Goal: Information Seeking & Learning: Understand process/instructions

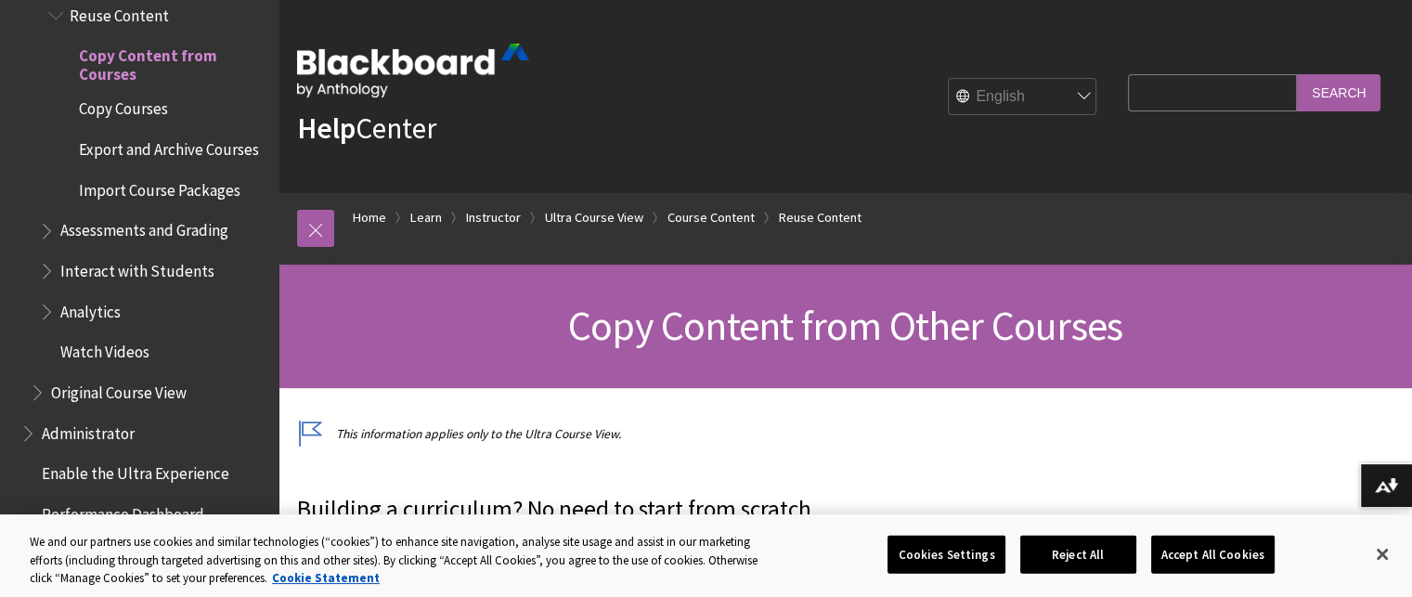
click at [391, 333] on h1 "Copy Content from Other Courses" at bounding box center [845, 326] width 1097 height 49
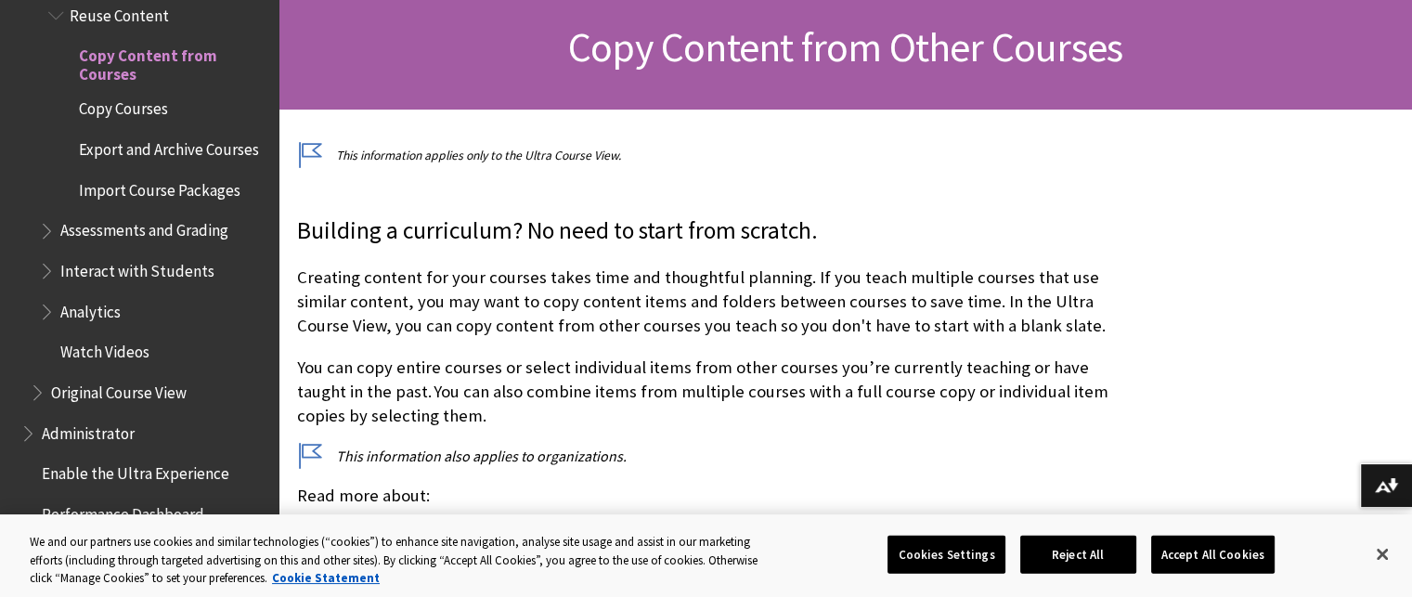
scroll to position [557, 0]
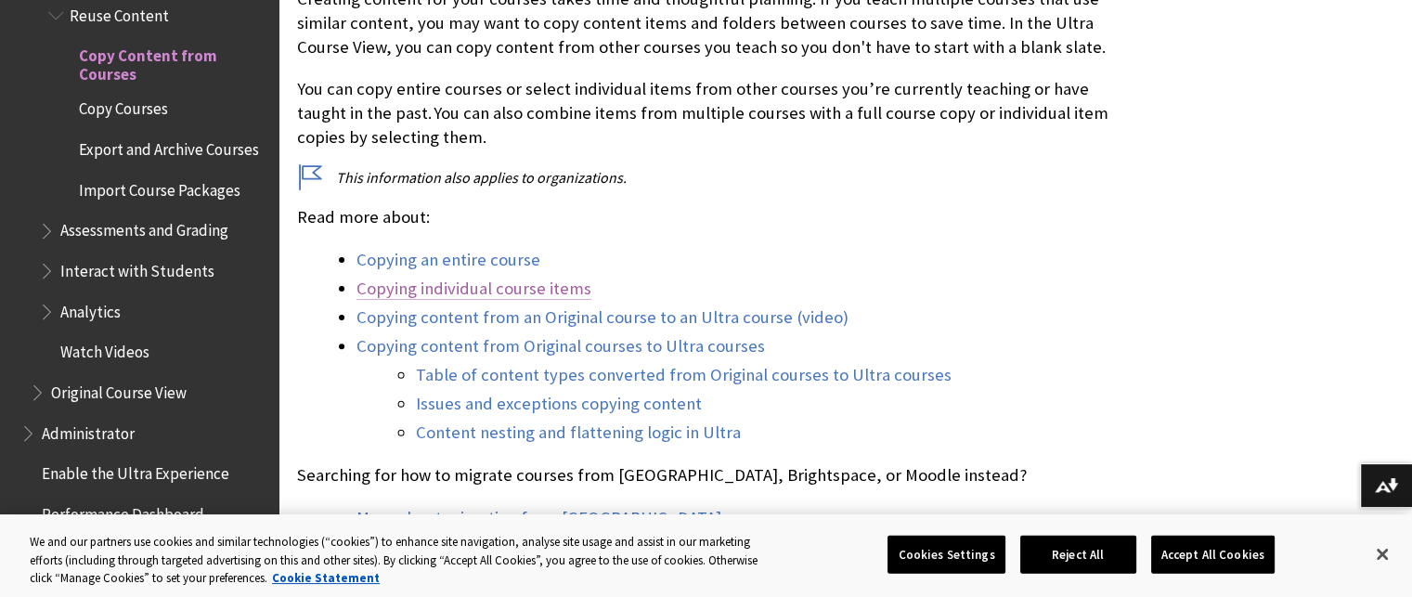
click at [442, 293] on link "Copying individual course items" at bounding box center [474, 289] width 235 height 22
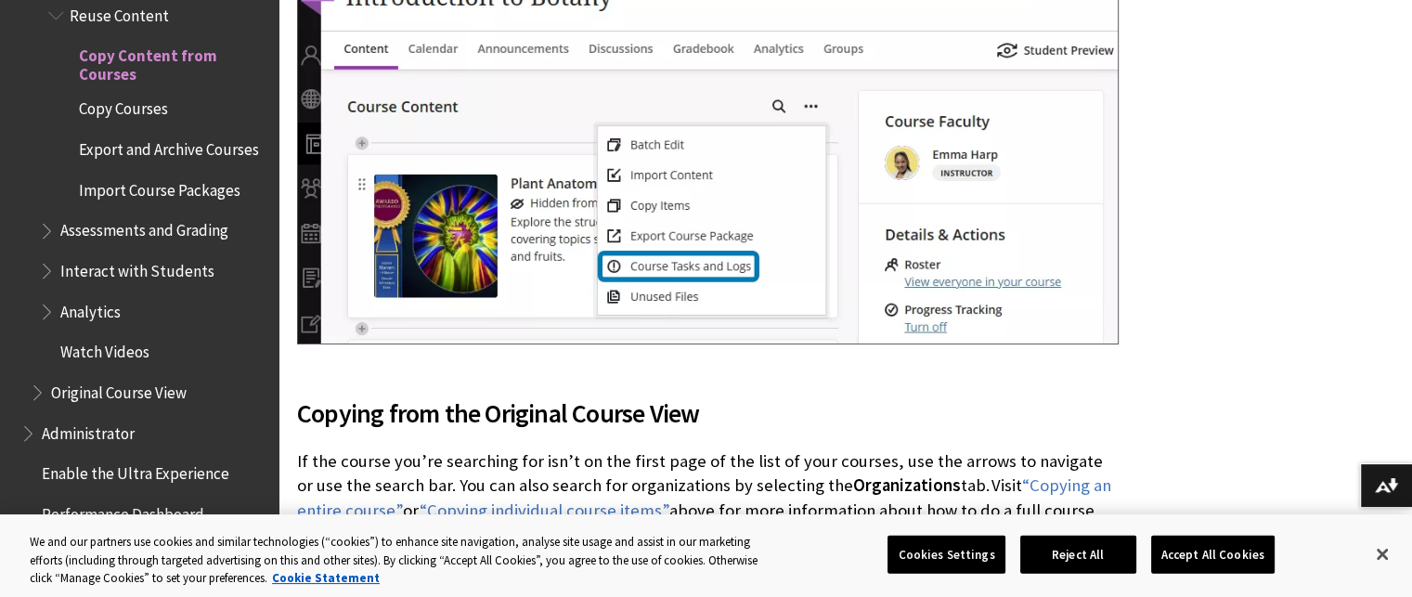
scroll to position [5969, 0]
